Goal: Check status: Check status

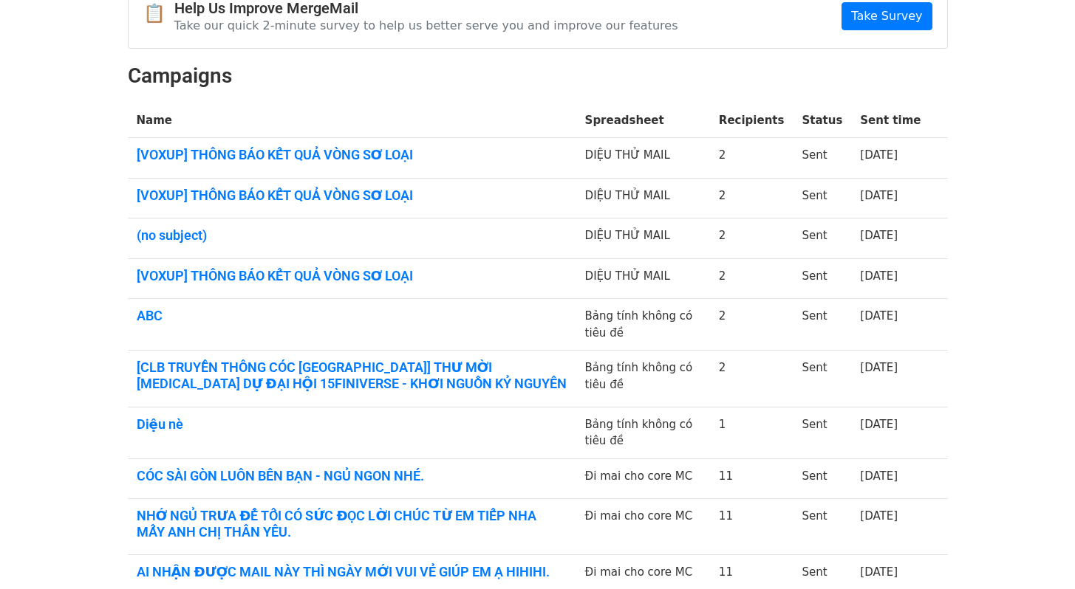
scroll to position [168, 0]
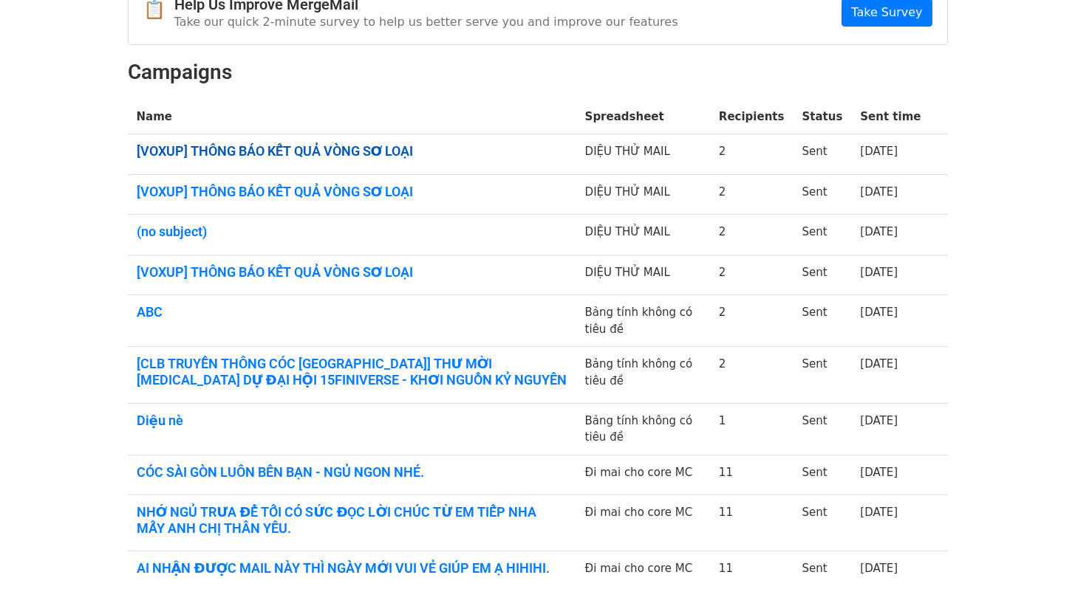
click at [284, 152] on link "[VOXUP] THÔNG BÁO KẾT QUẢ VÒNG SƠ LOẠI" at bounding box center [352, 151] width 431 height 16
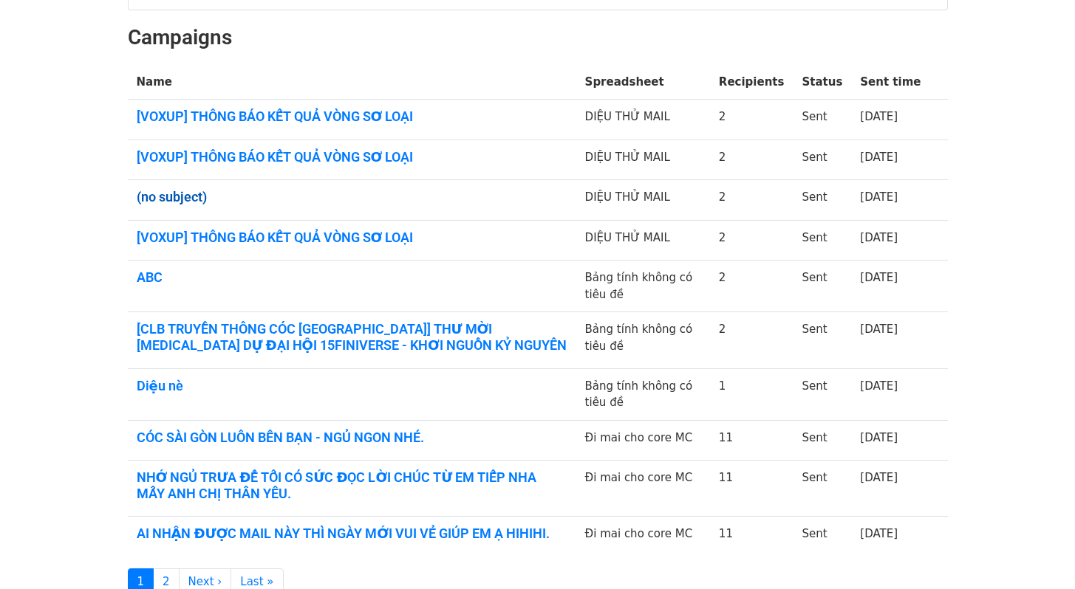
scroll to position [189, 0]
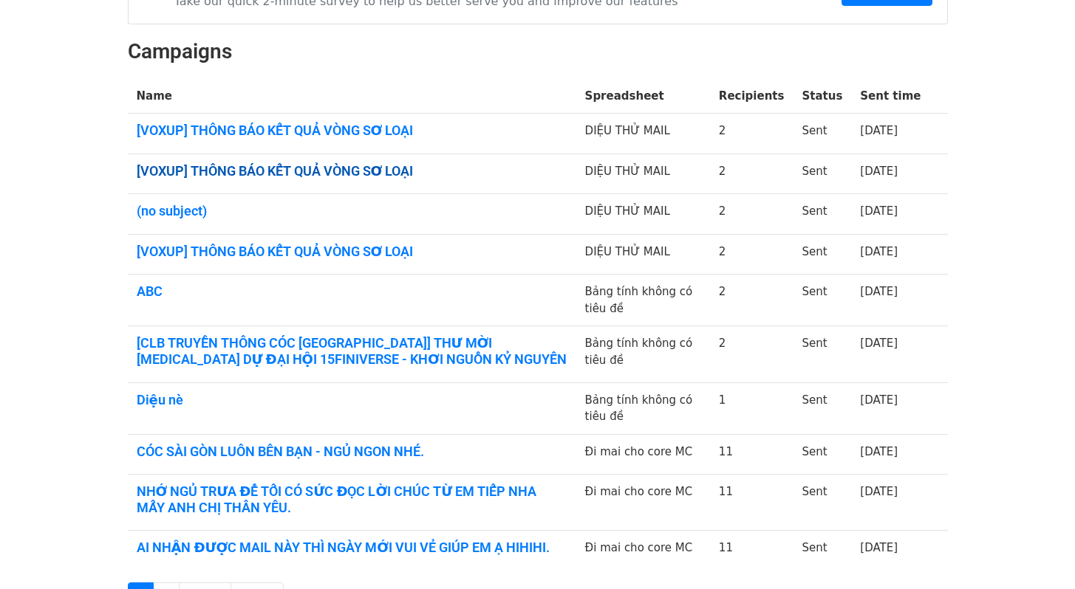
click at [276, 174] on link "[VOXUP] THÔNG BÁO KẾT QUẢ VÒNG SƠ LOẠI" at bounding box center [352, 171] width 431 height 16
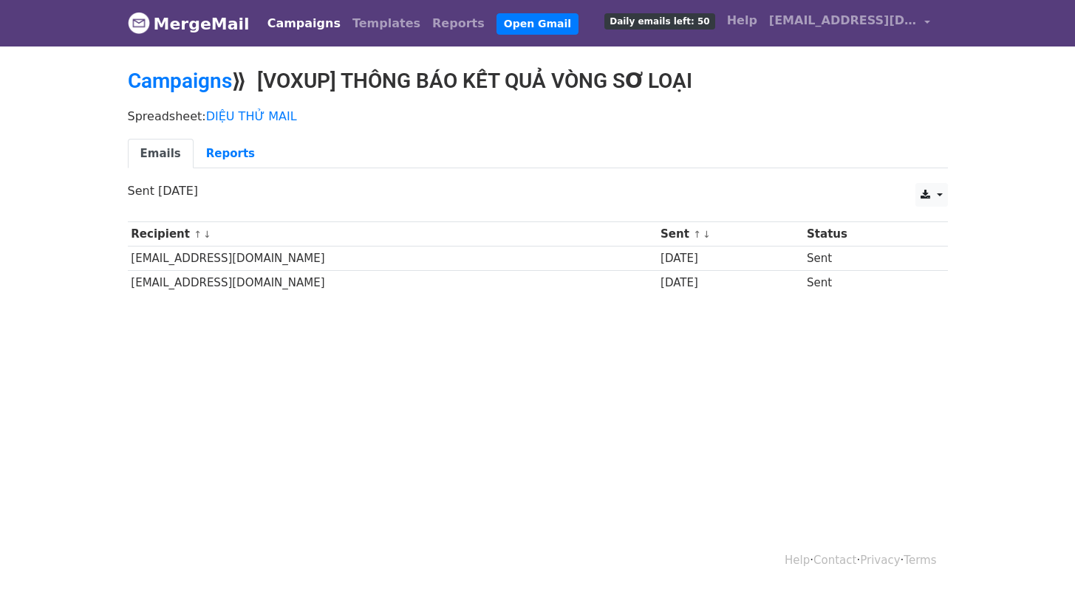
scroll to position [1, 0]
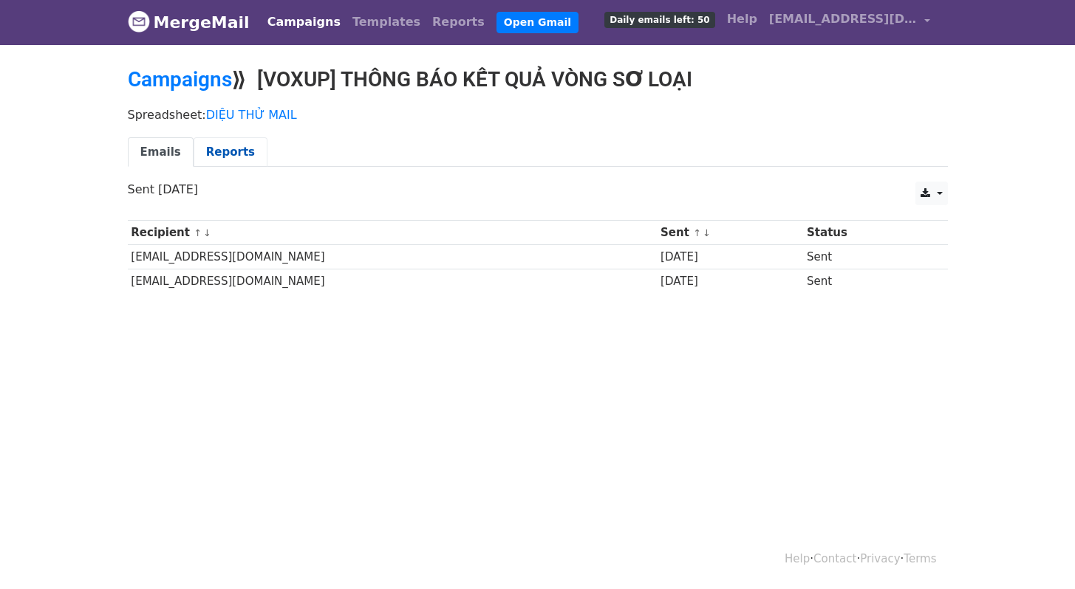
click at [227, 154] on link "Reports" at bounding box center [231, 152] width 74 height 30
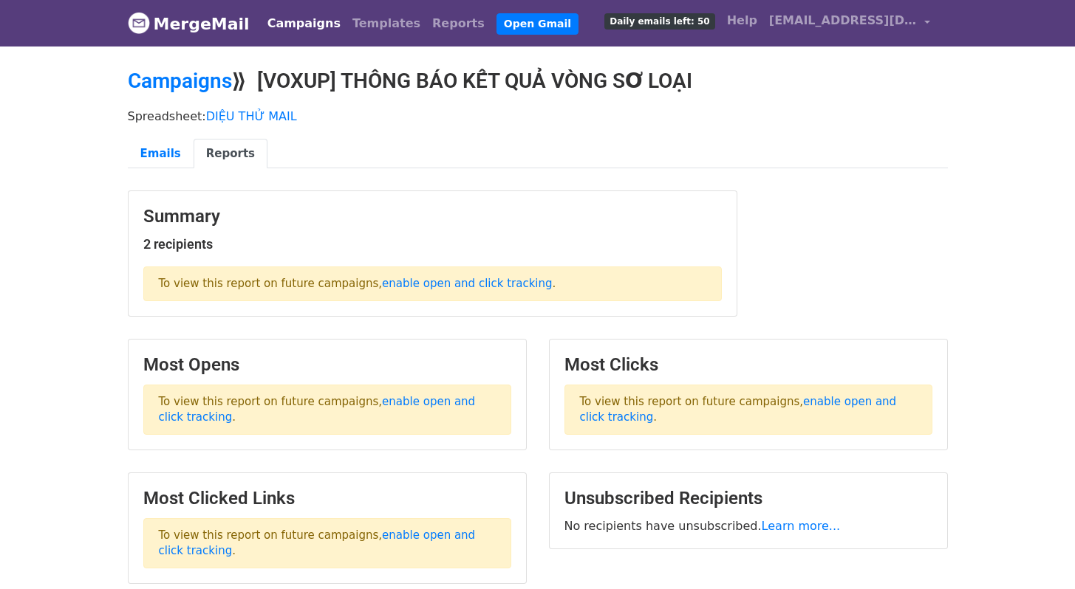
scroll to position [129, 0]
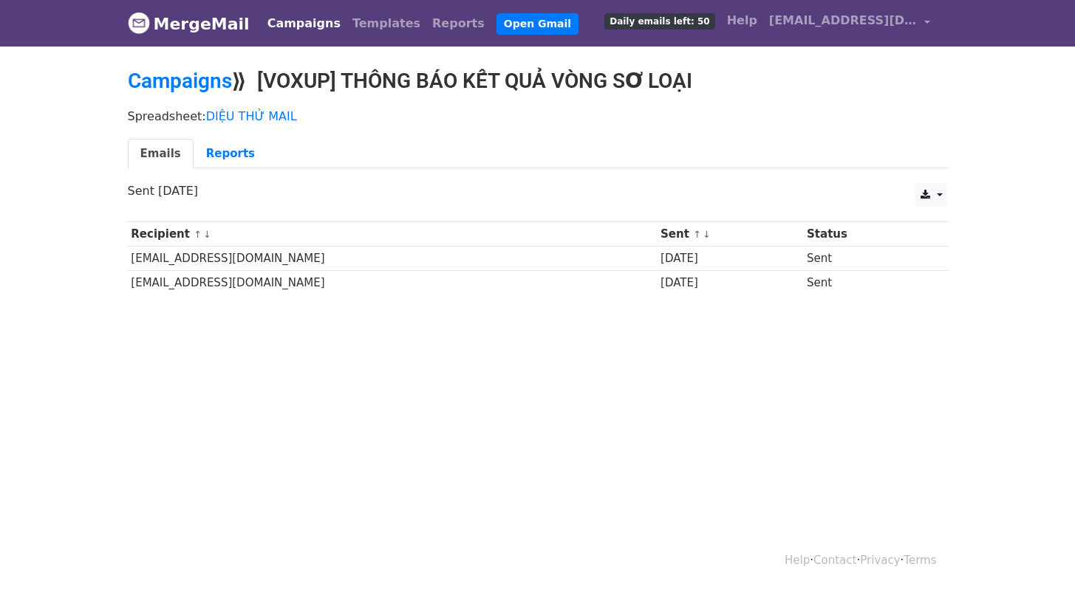
click at [521, 164] on ul "Emails Reports" at bounding box center [538, 154] width 820 height 30
